Goal: Subscribe to service/newsletter

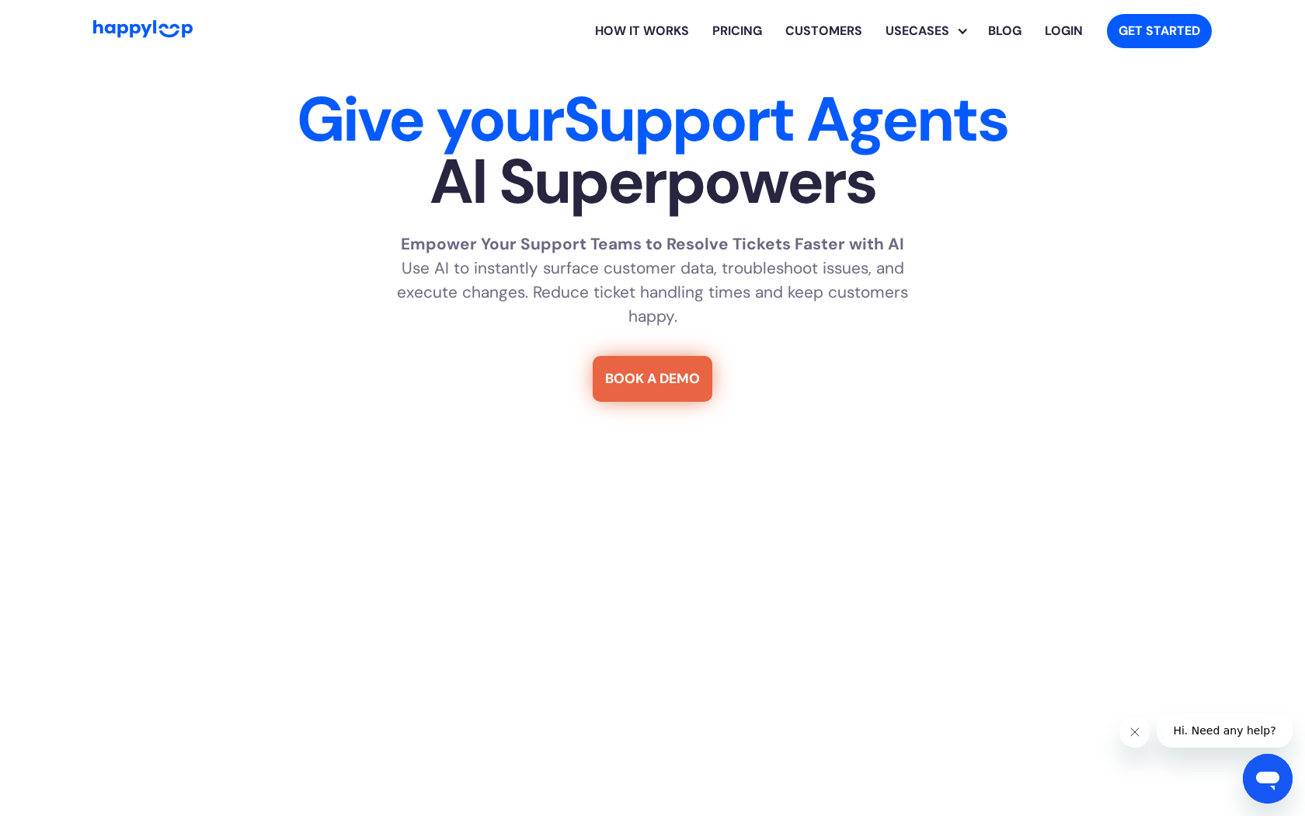
scroll to position [8409, 0]
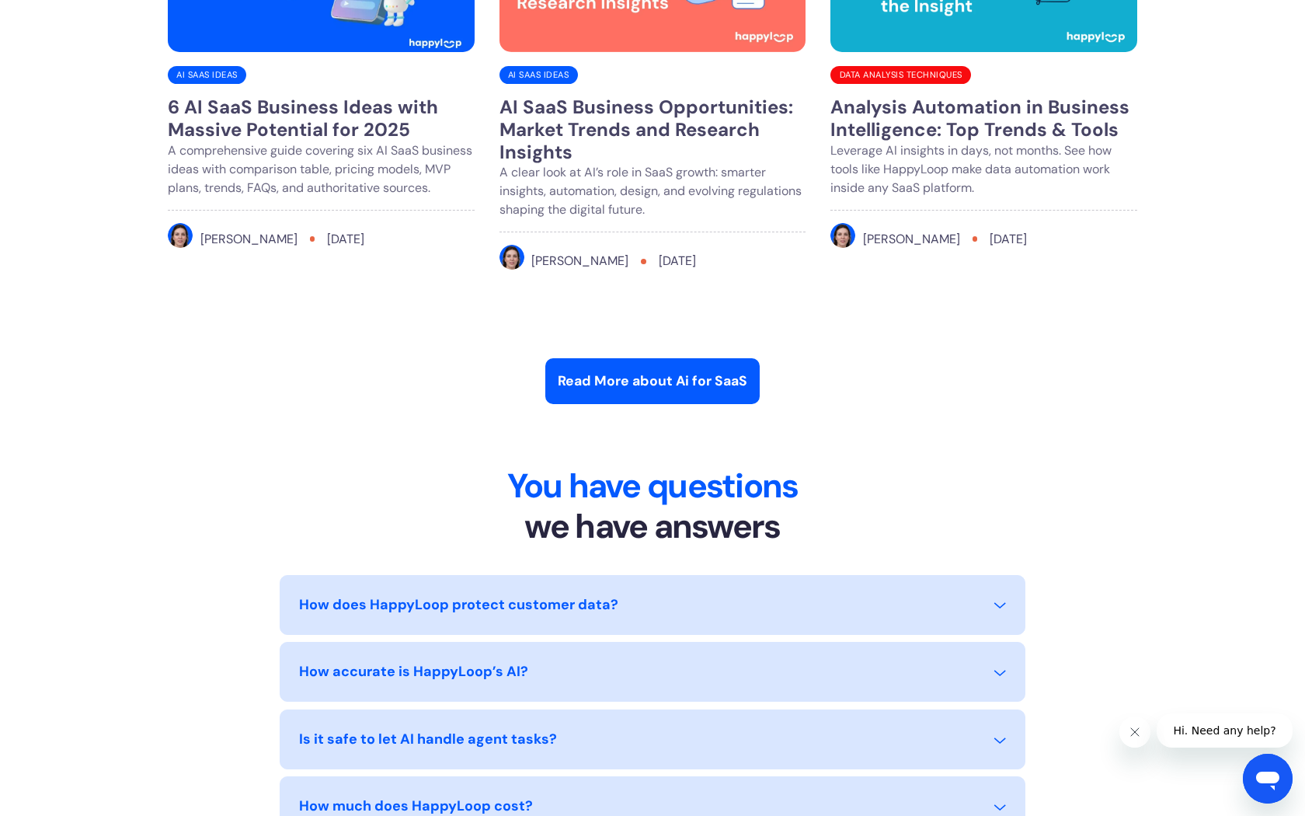
type input "**********"
